Goal: Task Accomplishment & Management: Use online tool/utility

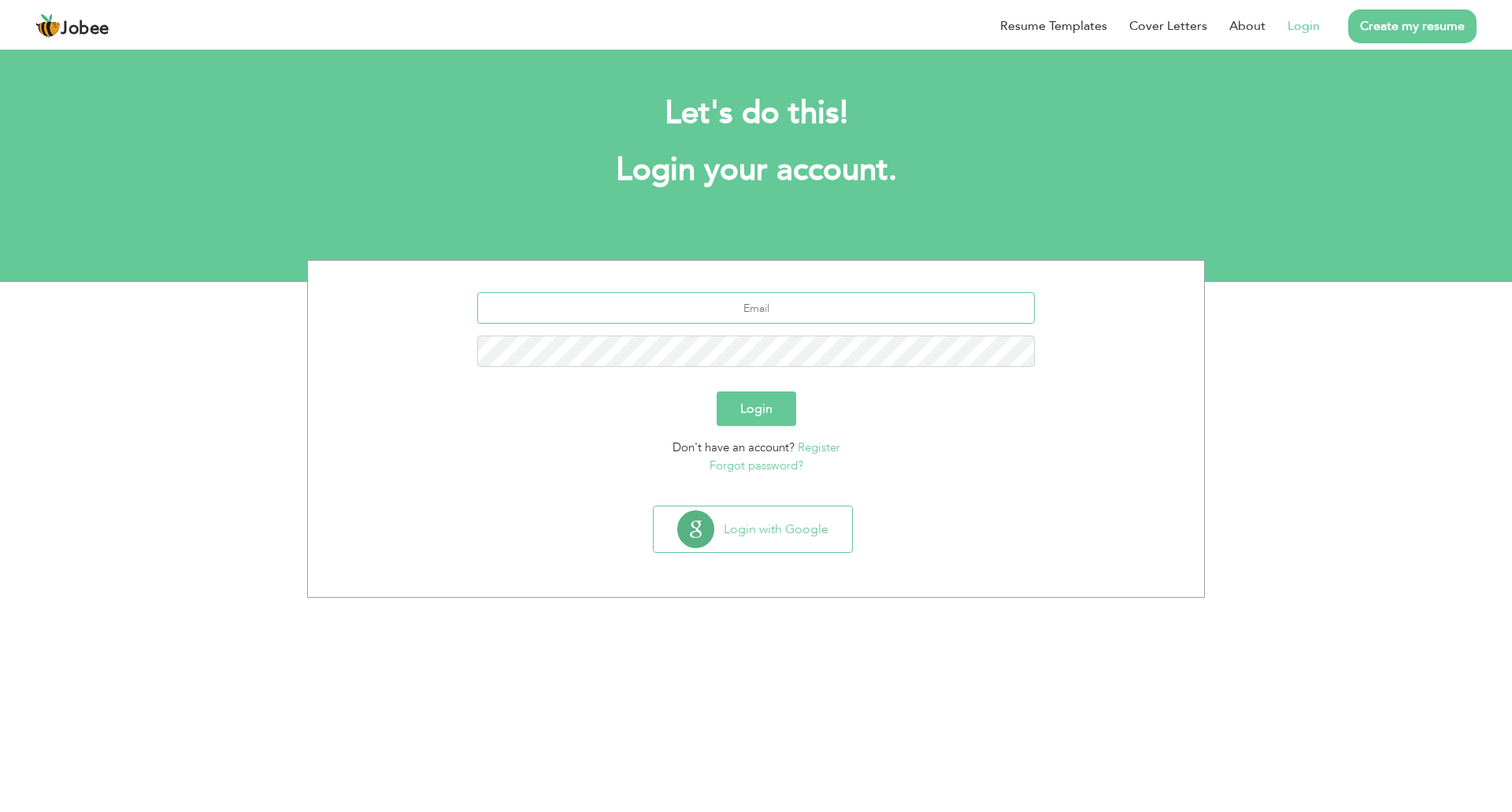
type input "[EMAIL_ADDRESS][DOMAIN_NAME]"
click at [746, 418] on button "Login" at bounding box center [757, 409] width 80 height 35
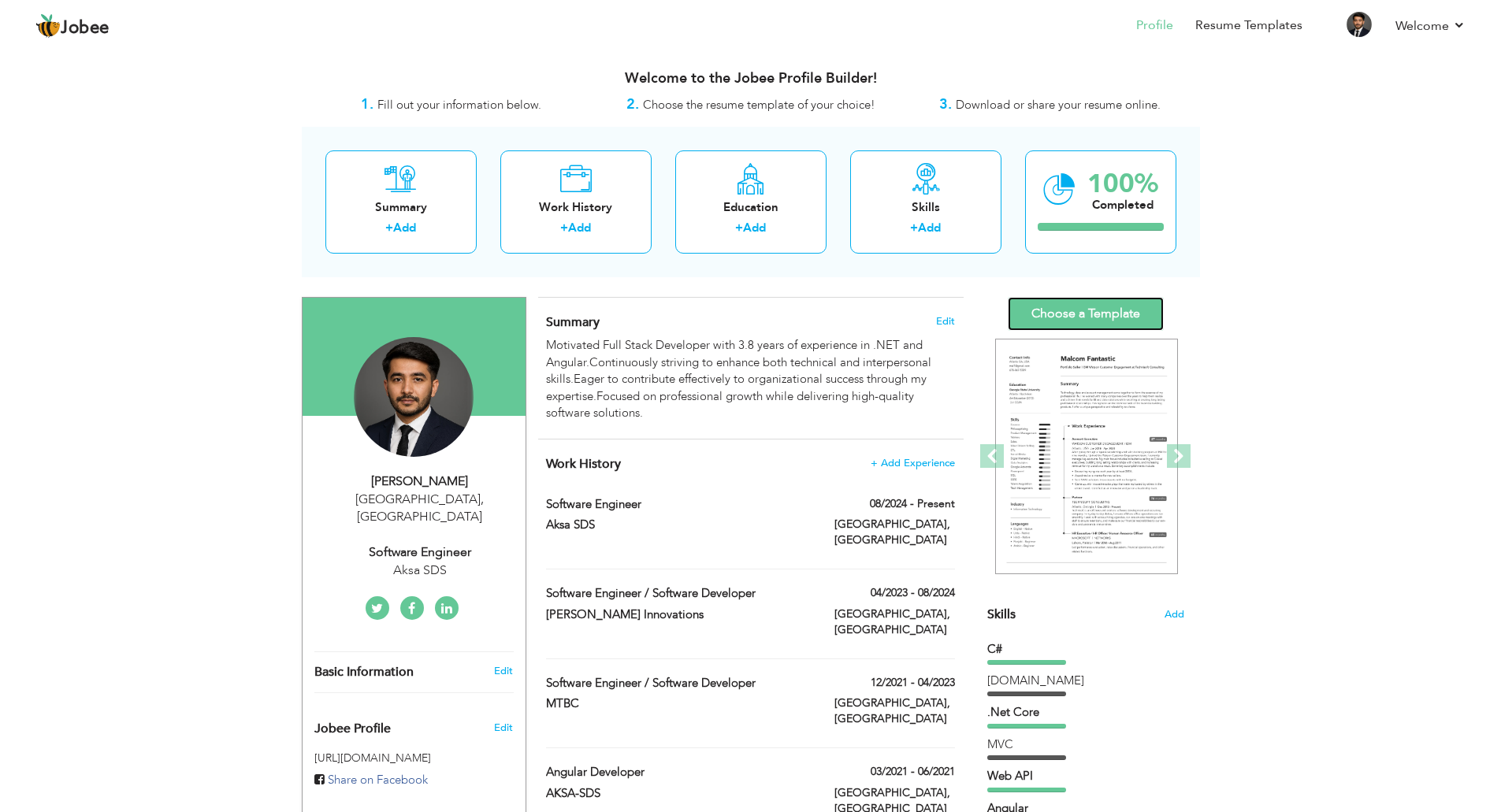
click at [1061, 306] on link "Choose a Template" at bounding box center [1086, 314] width 156 height 34
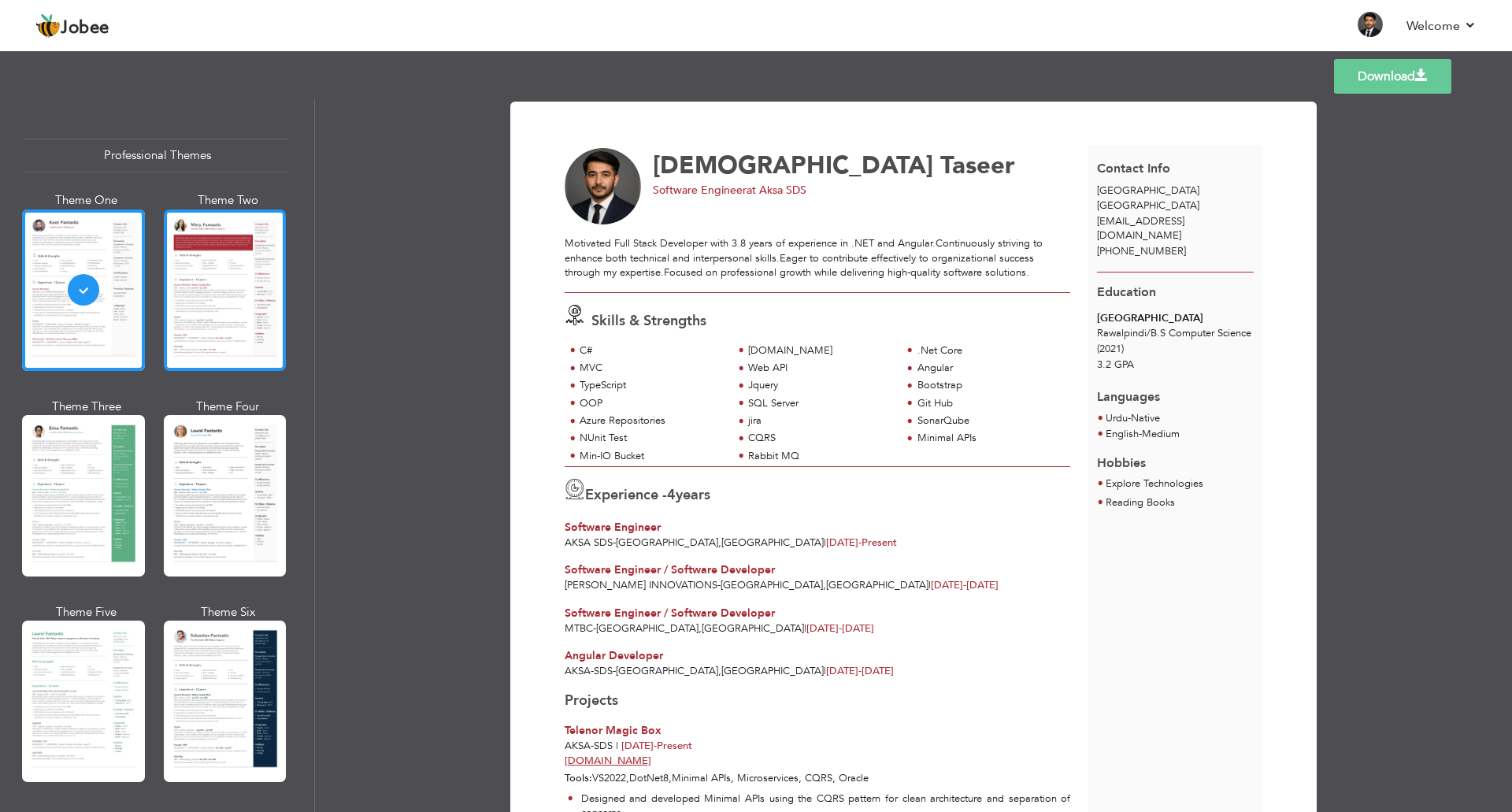
click at [177, 334] on div at bounding box center [225, 290] width 123 height 162
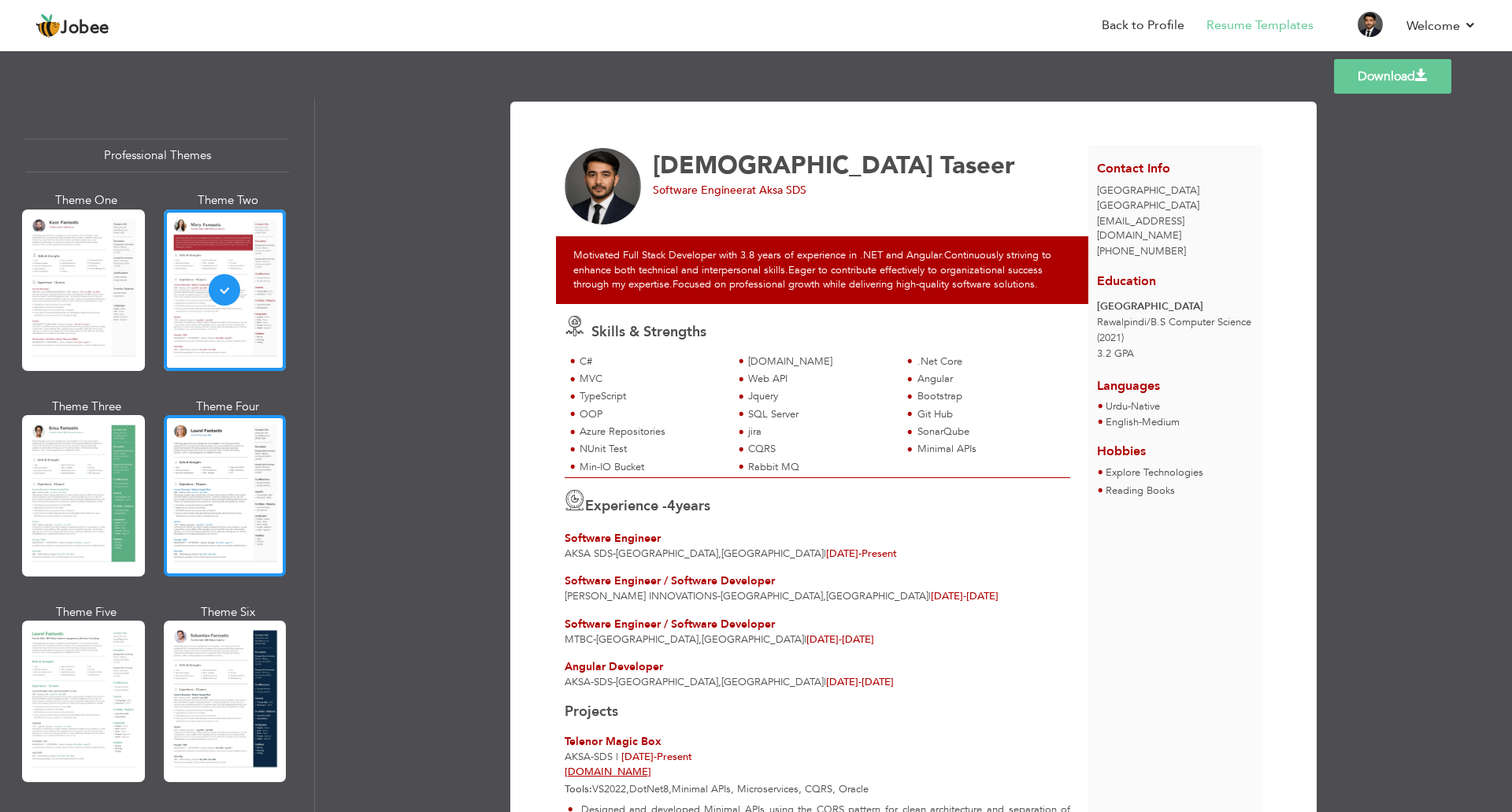
click at [205, 486] on div at bounding box center [225, 496] width 123 height 162
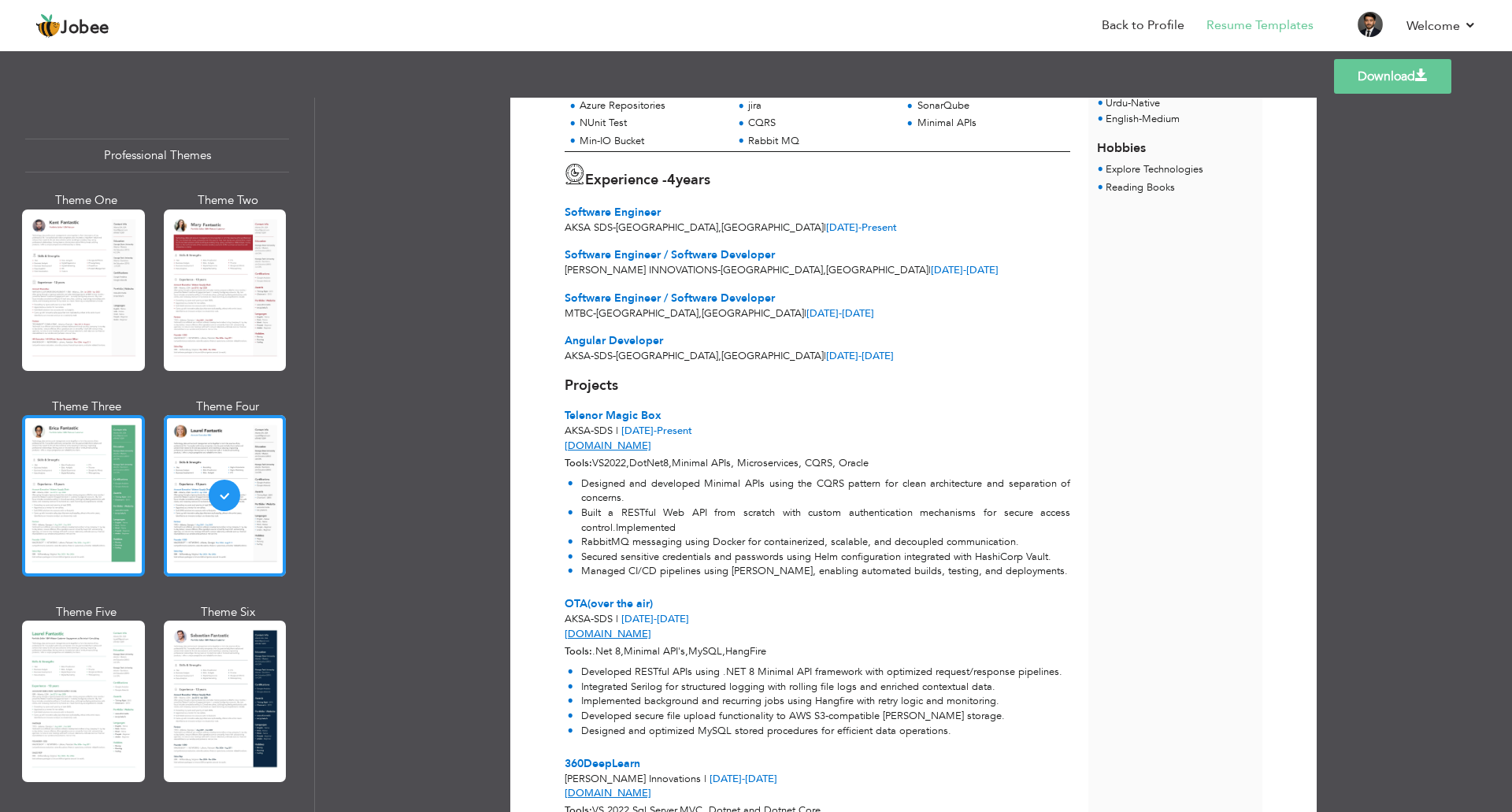
scroll to position [158, 0]
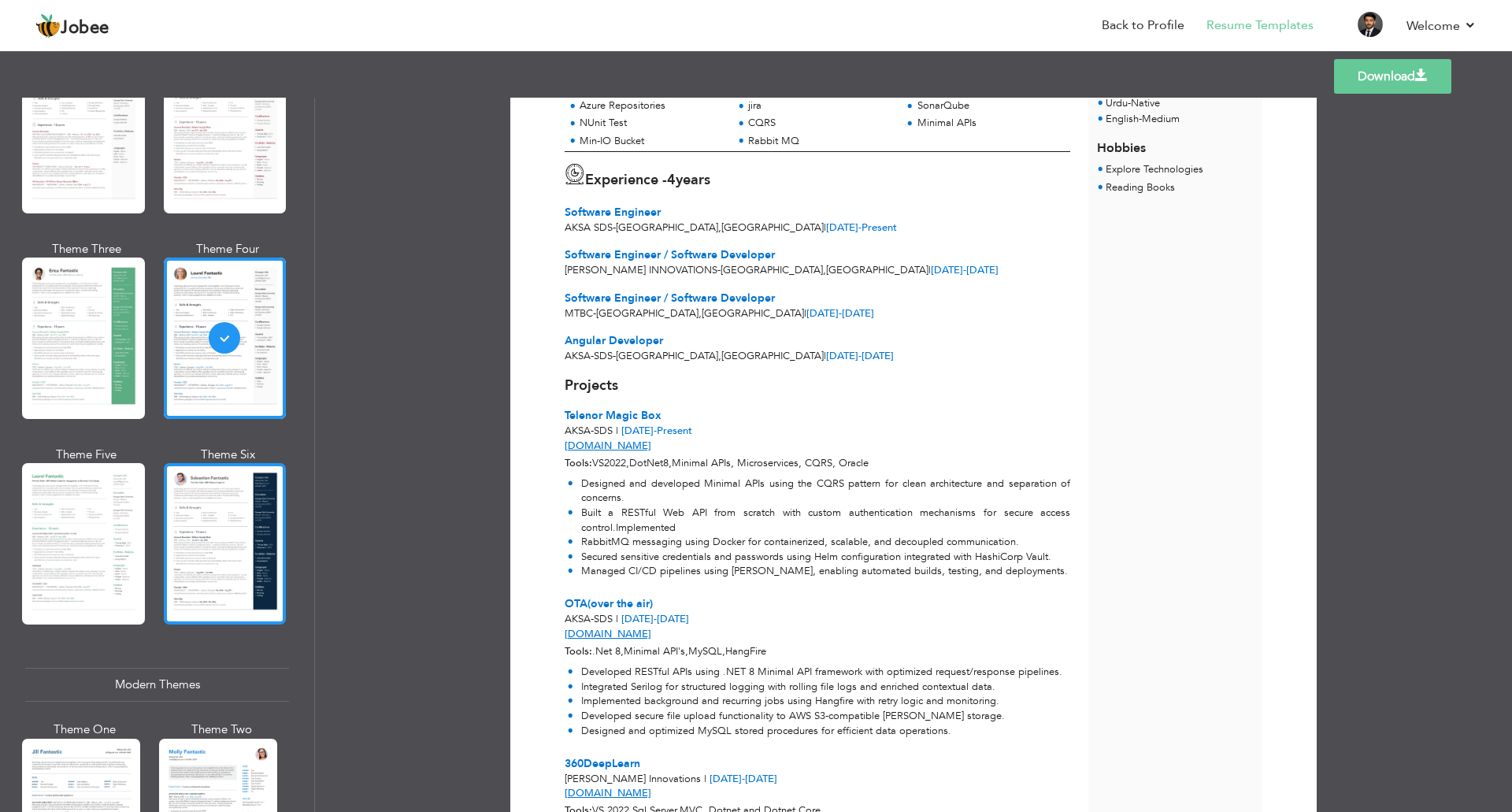
click at [213, 558] on div at bounding box center [225, 544] width 123 height 162
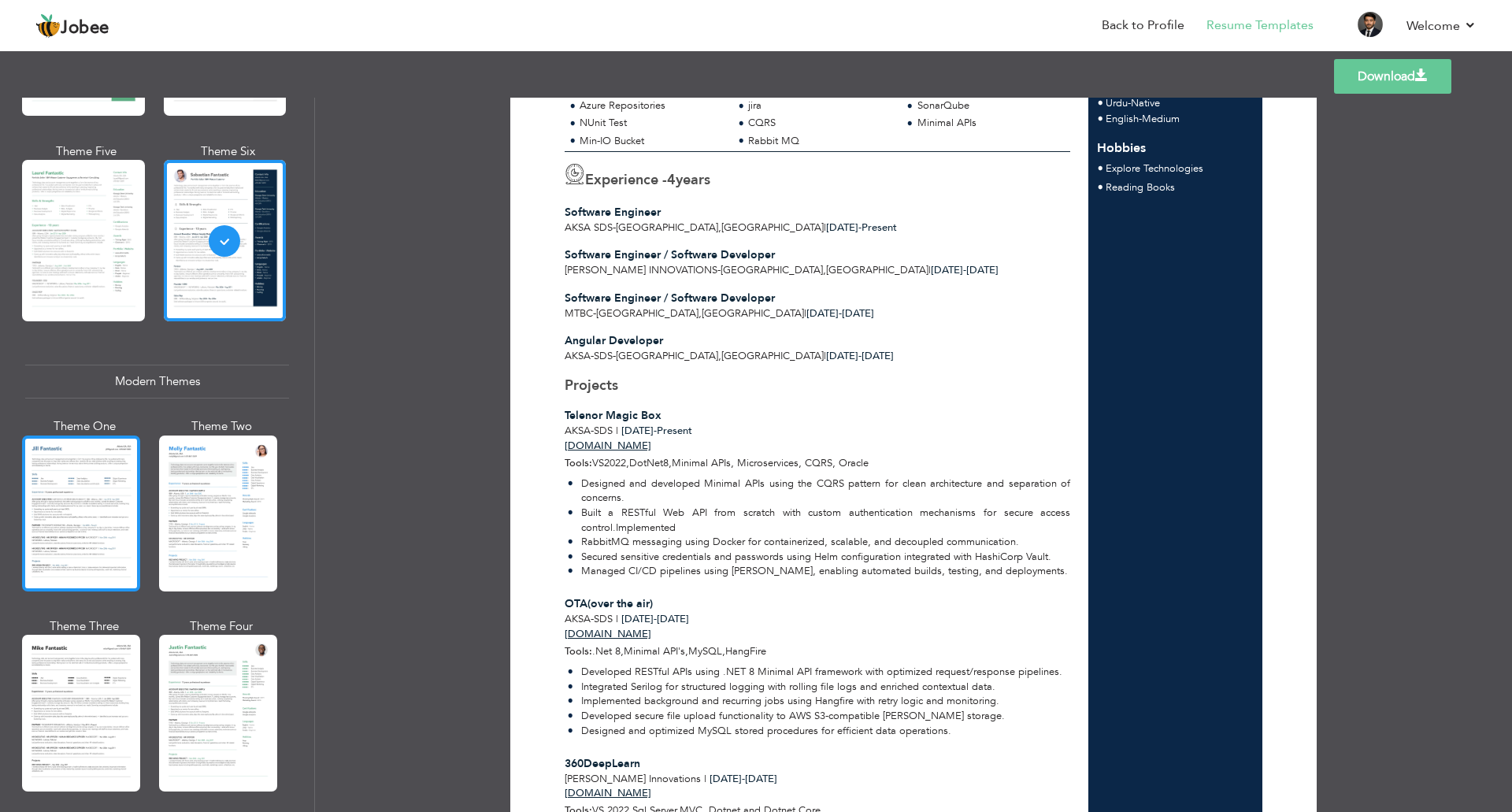
scroll to position [473, 0]
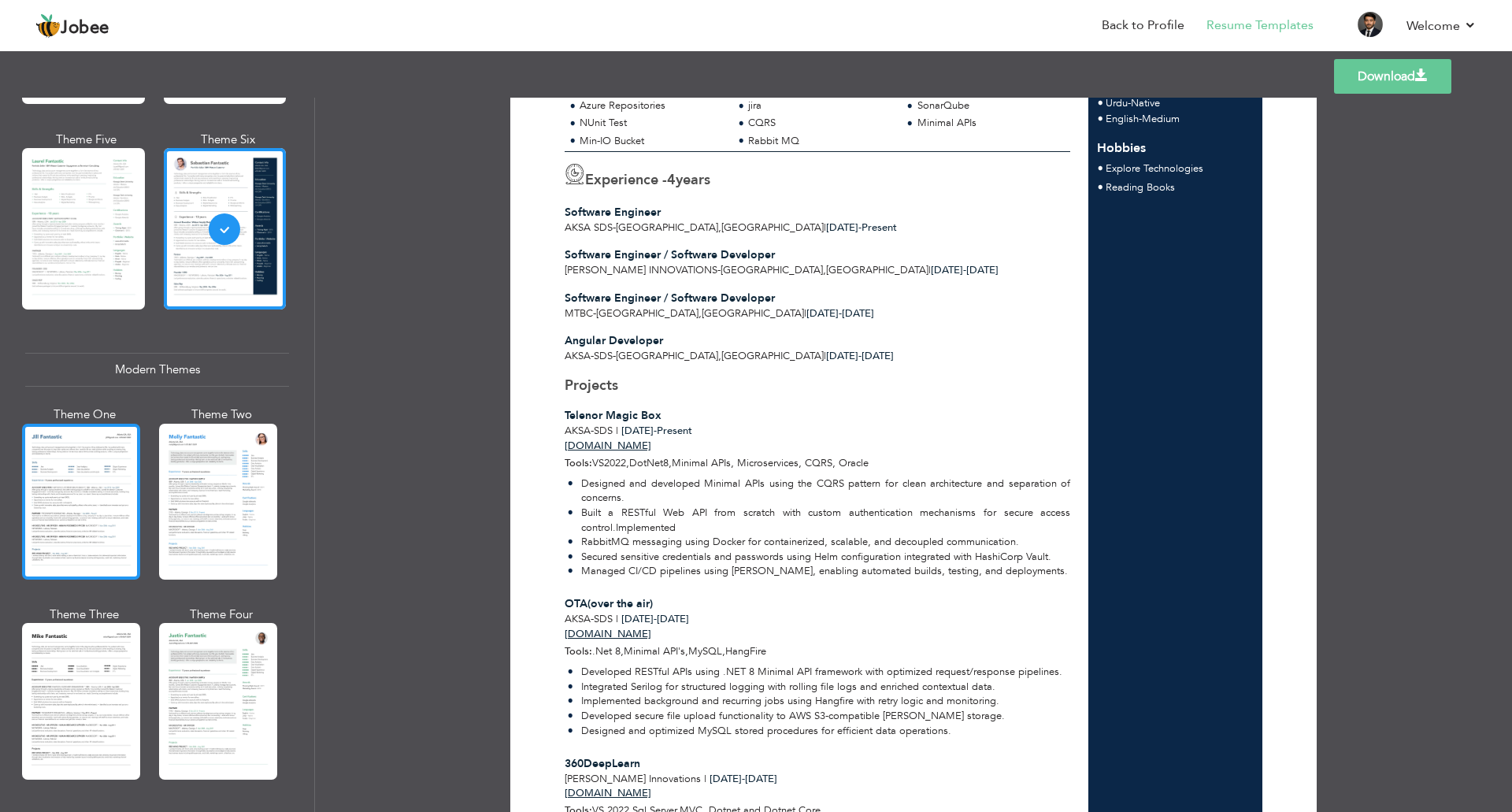
click at [93, 521] on div at bounding box center [81, 502] width 118 height 156
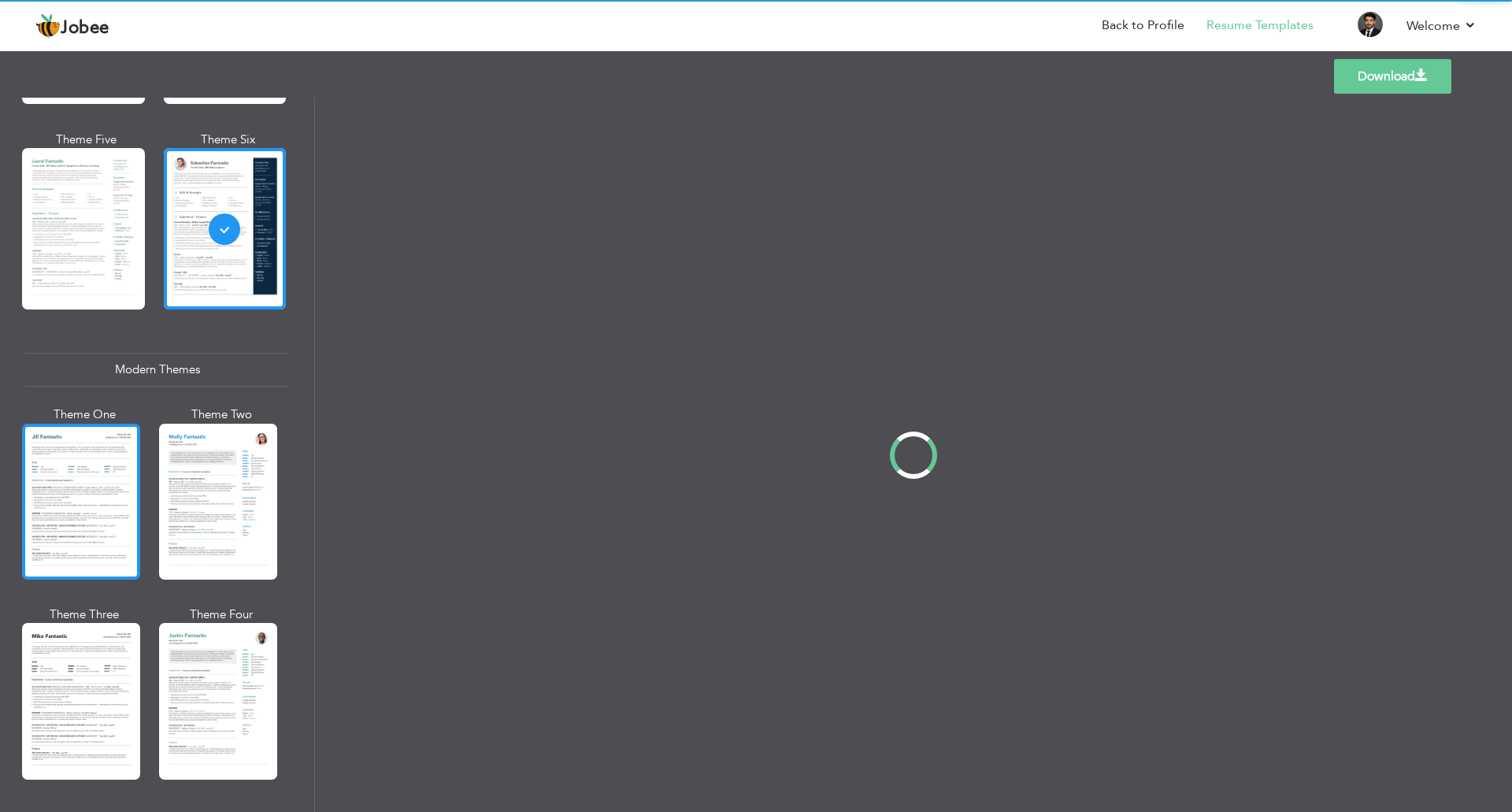
scroll to position [0, 0]
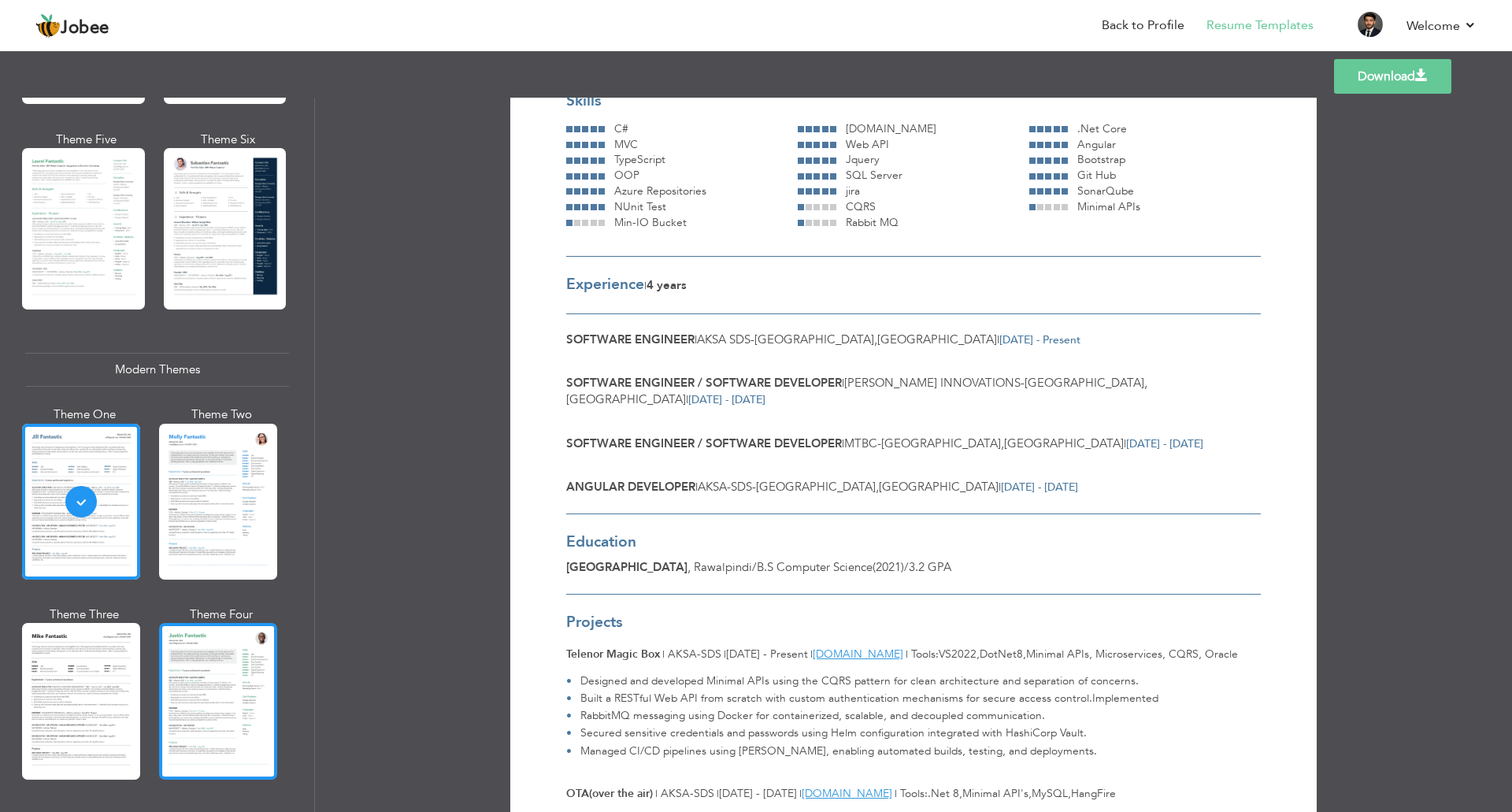
click at [236, 696] on div at bounding box center [218, 701] width 118 height 156
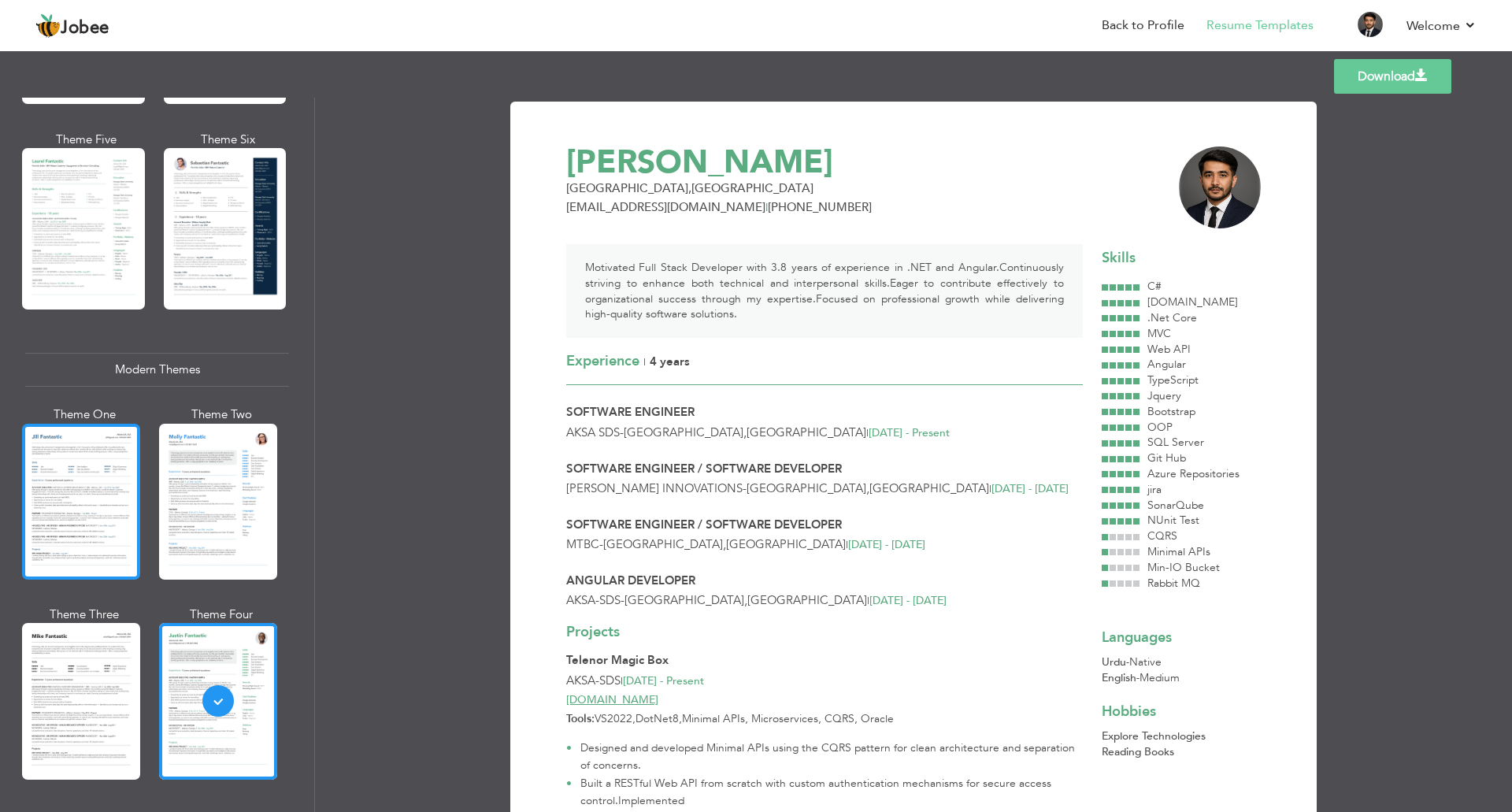
click at [95, 506] on div at bounding box center [81, 502] width 118 height 156
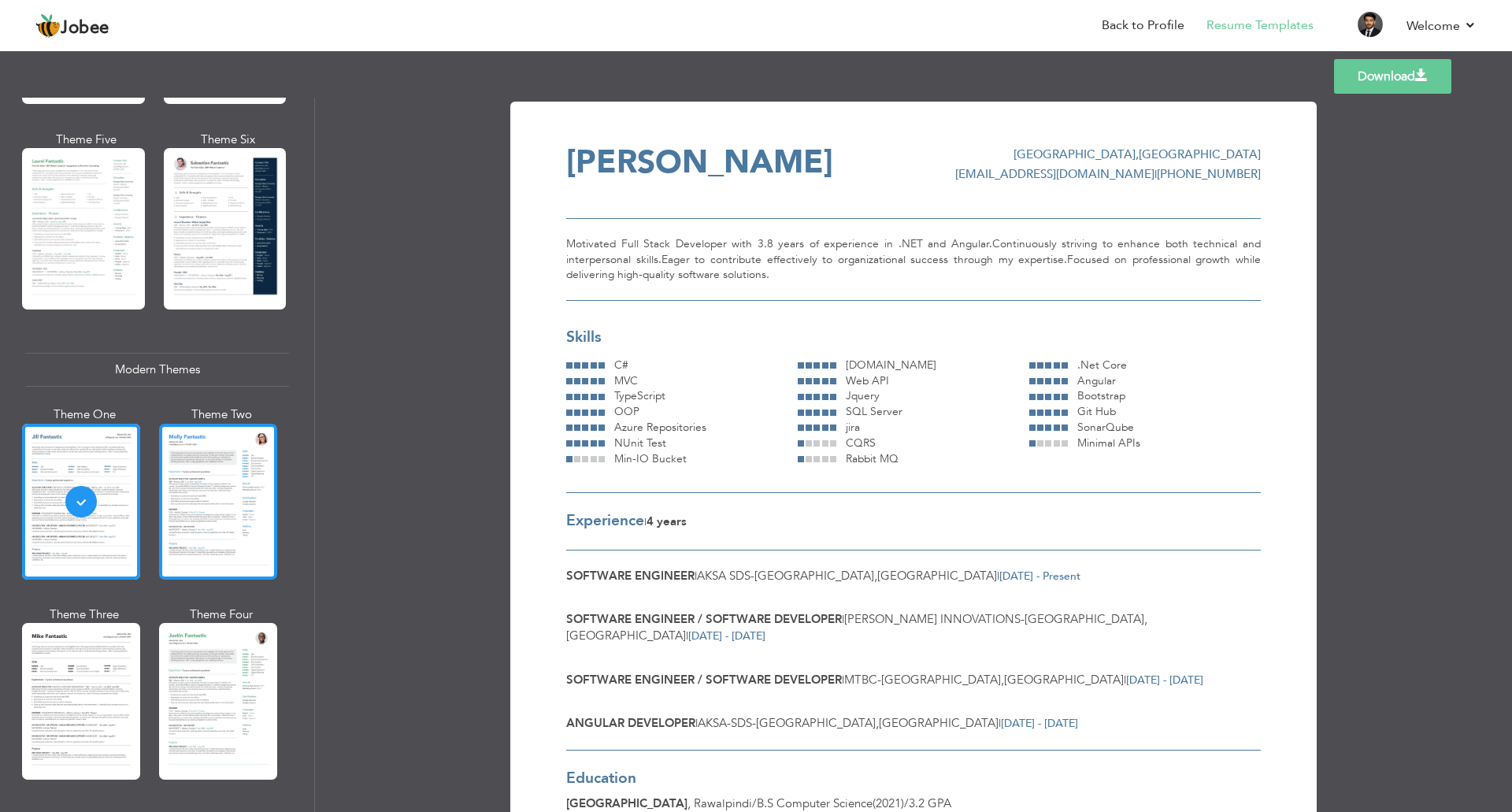
click at [201, 544] on div at bounding box center [218, 502] width 118 height 156
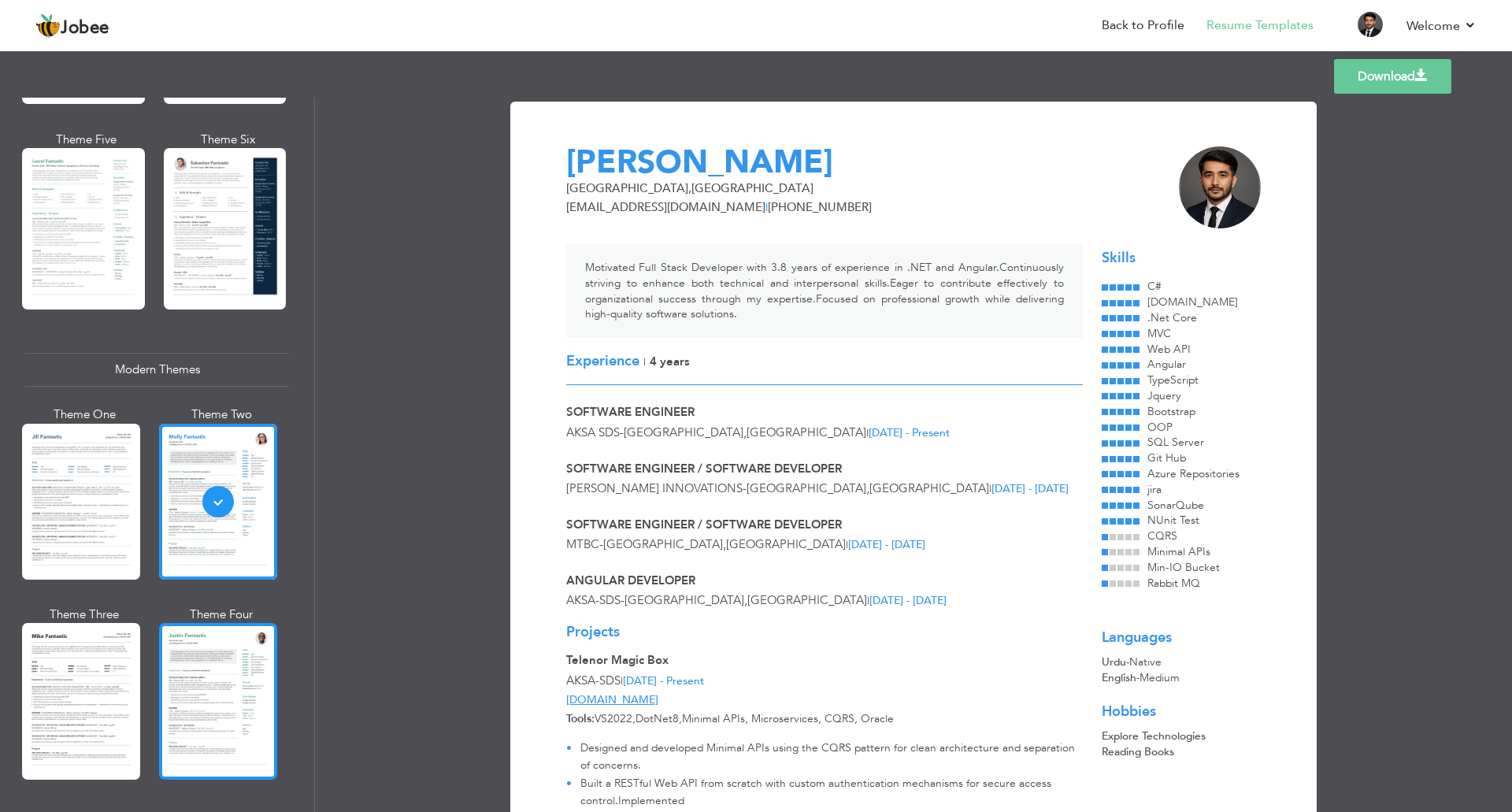
click at [205, 670] on div at bounding box center [218, 701] width 118 height 156
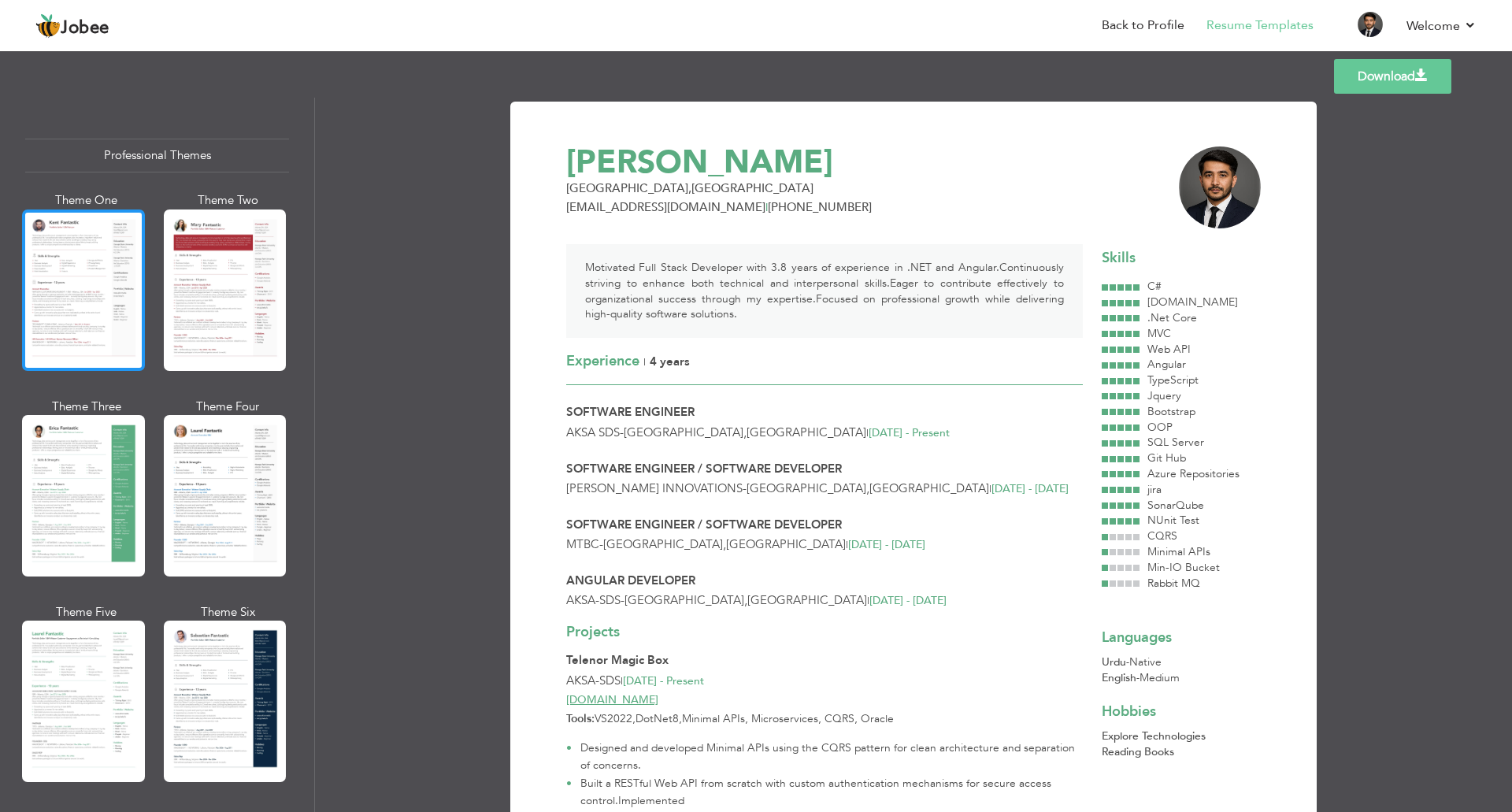
click at [97, 293] on div at bounding box center [84, 290] width 123 height 162
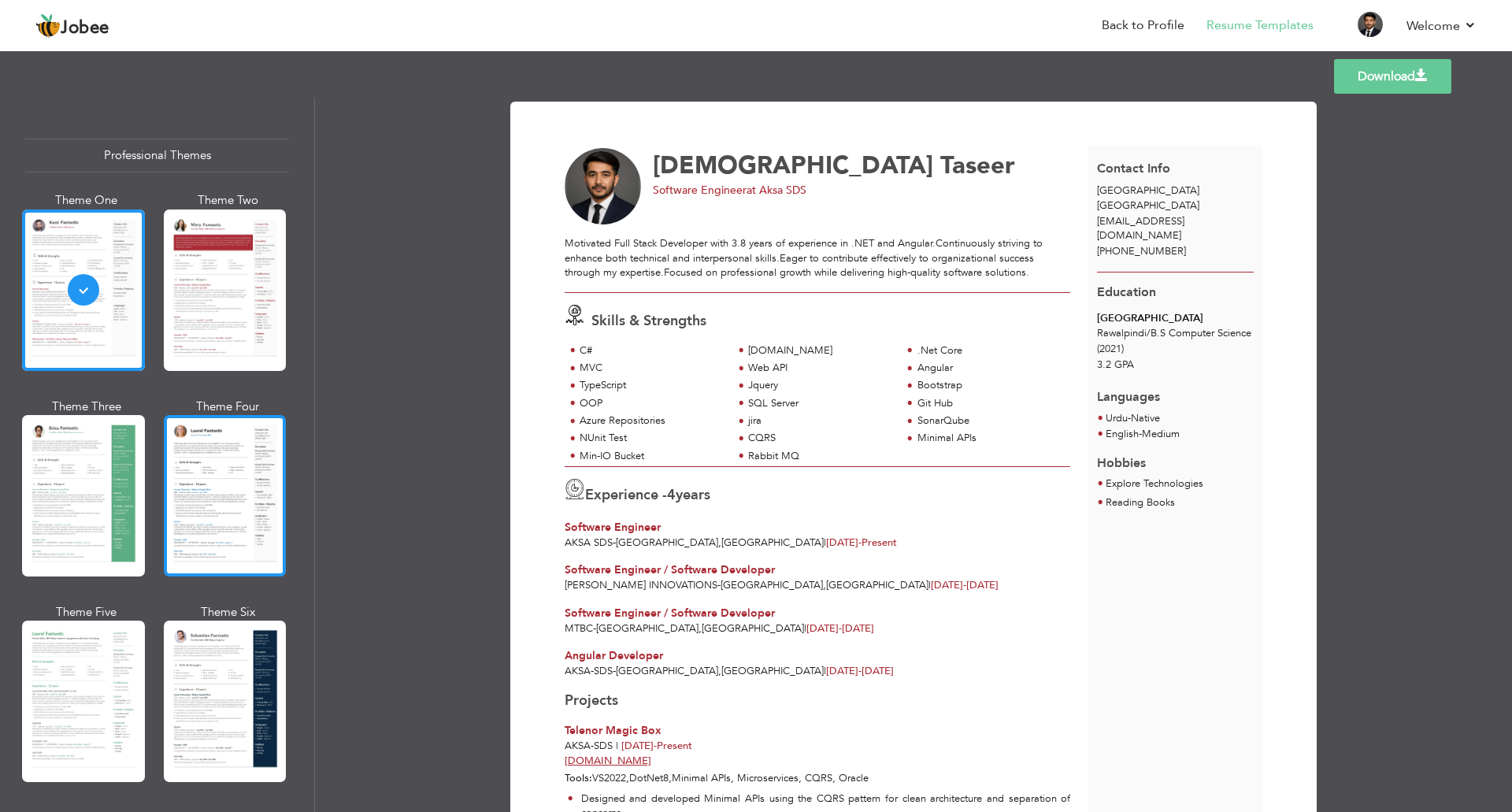
click at [228, 507] on div at bounding box center [225, 496] width 123 height 162
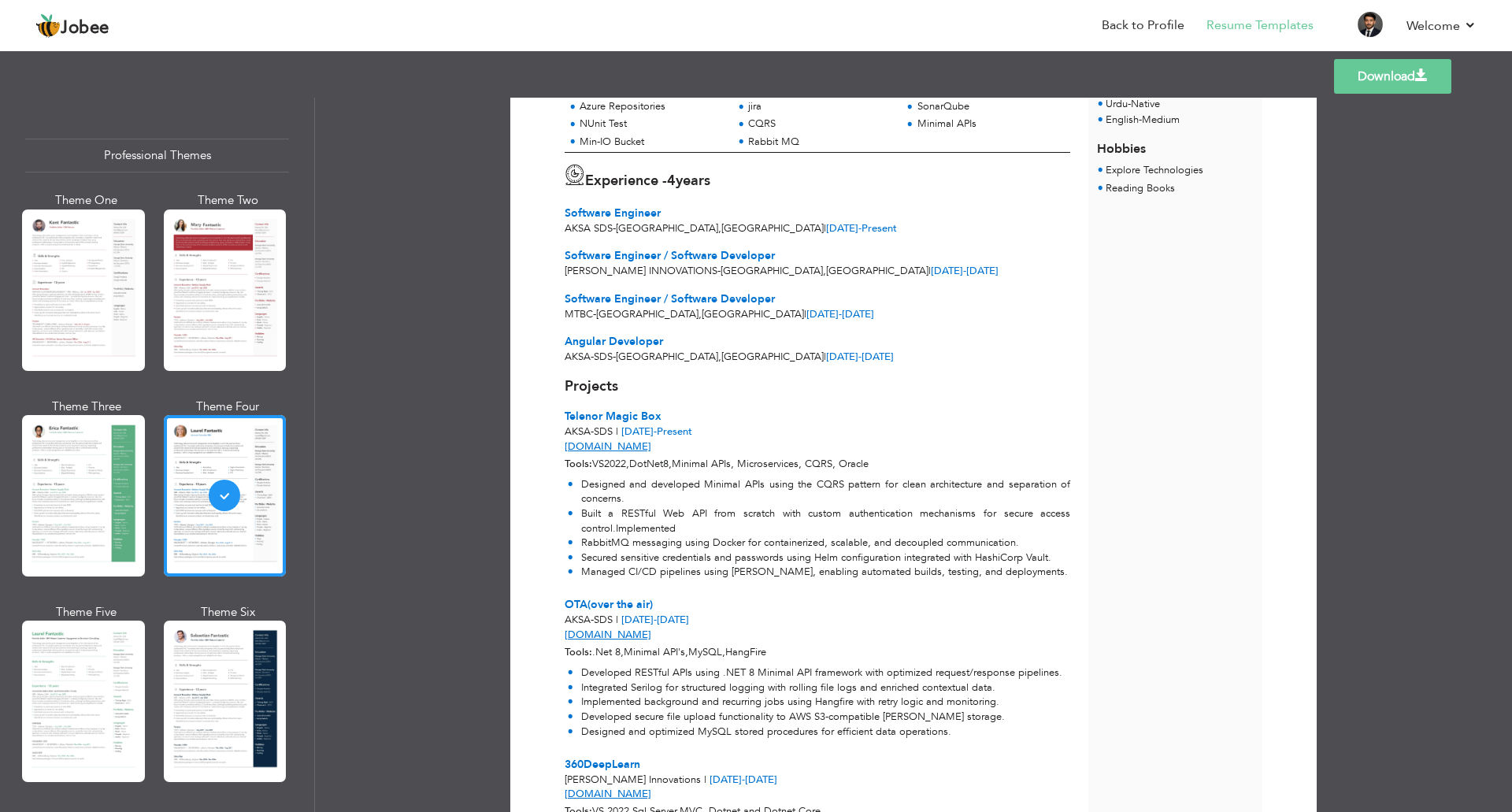
scroll to position [315, 0]
drag, startPoint x: 826, startPoint y: 358, endPoint x: 578, endPoint y: 193, distance: 297.9
click at [578, 193] on div "[PERSON_NAME] Software Engineer at [GEOGRAPHIC_DATA] SDS Motivated Full Stack D…" at bounding box center [827, 580] width 524 height 1501
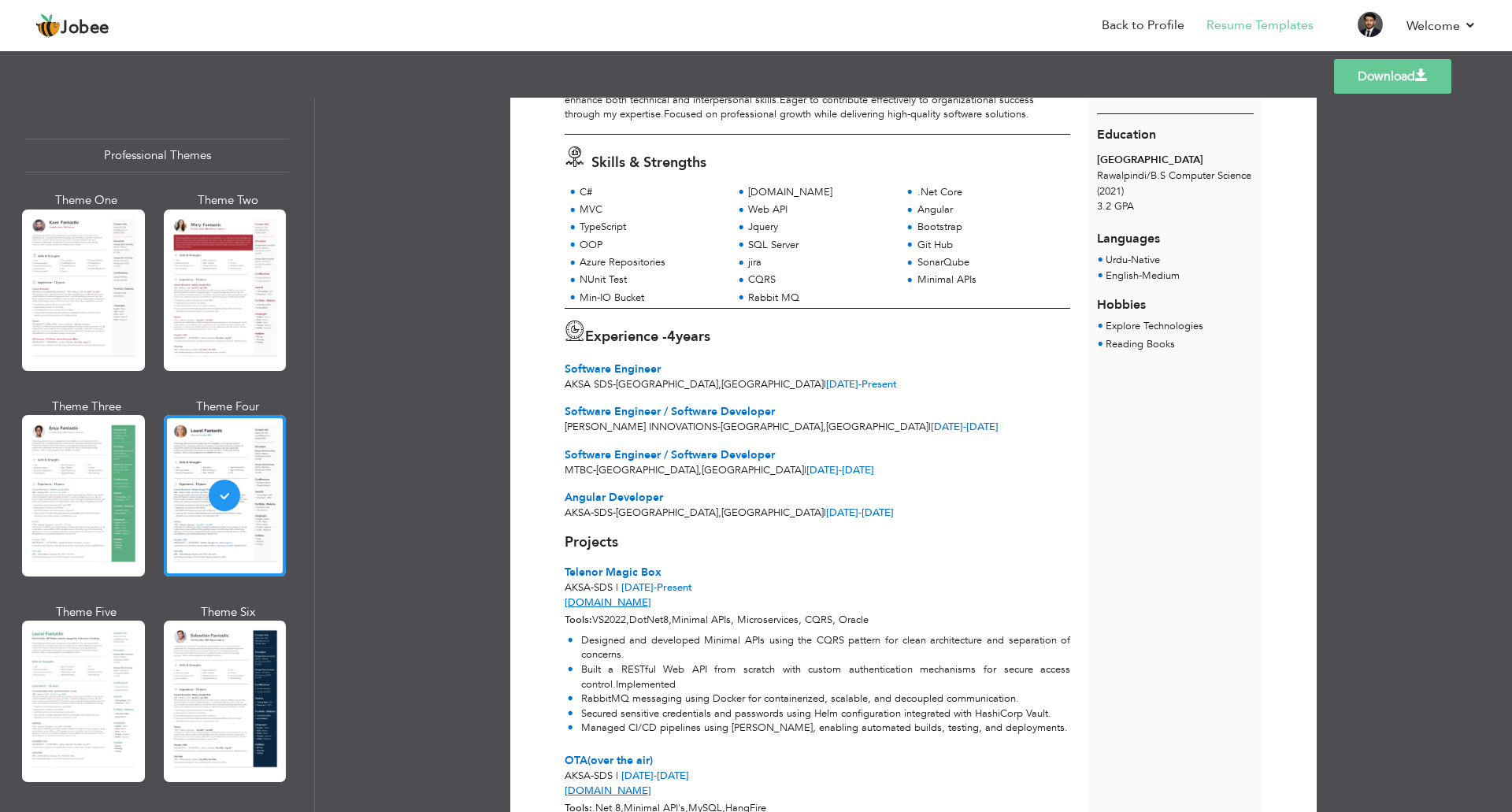
scroll to position [158, 0]
click at [842, 342] on div "Experience - 4 years" at bounding box center [817, 336] width 505 height 29
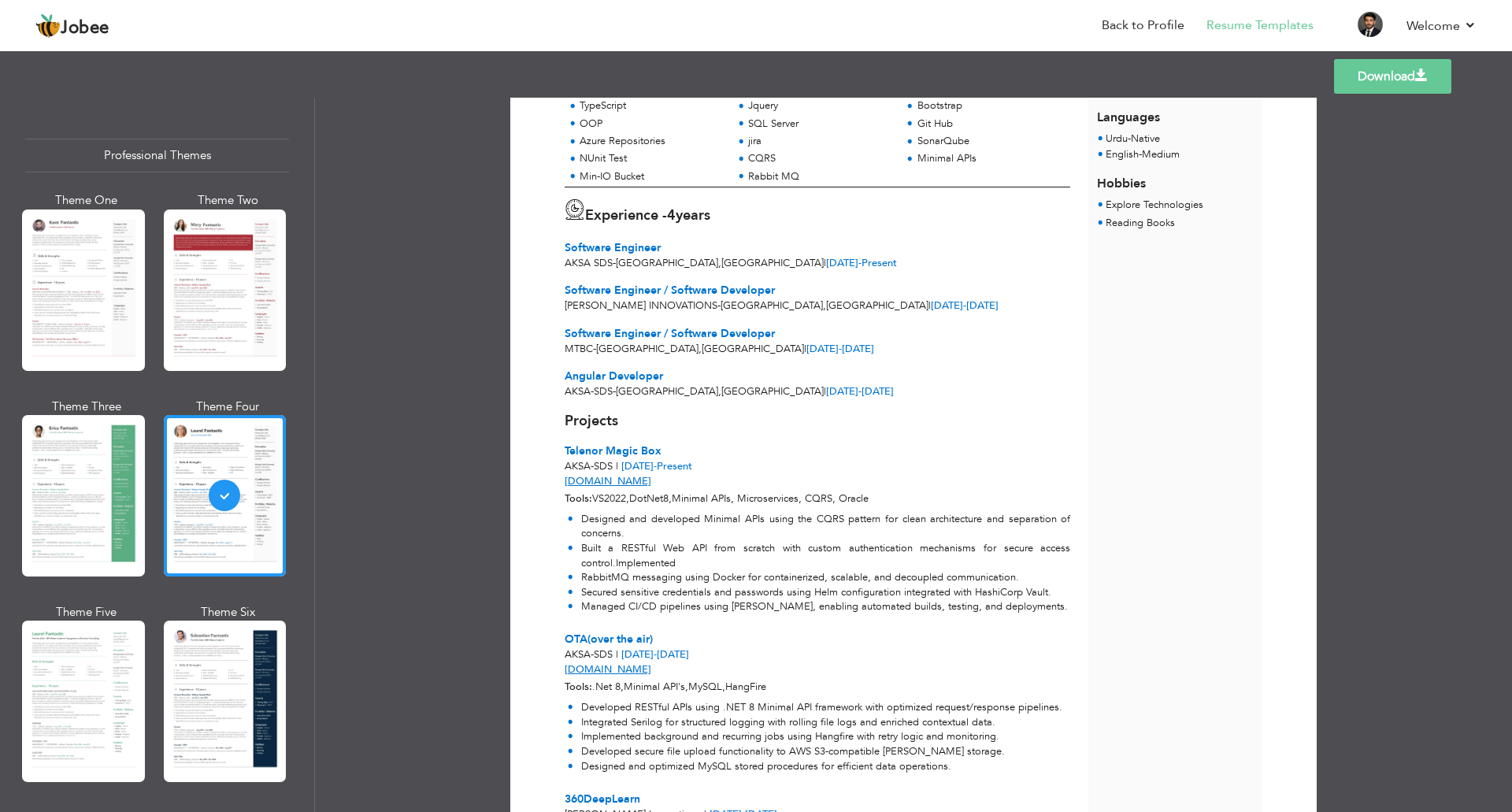
scroll to position [0, 0]
